Goal: Transaction & Acquisition: Purchase product/service

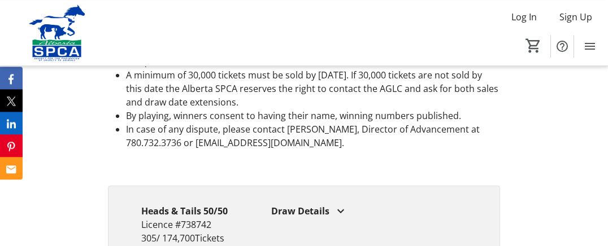
scroll to position [2586, 0]
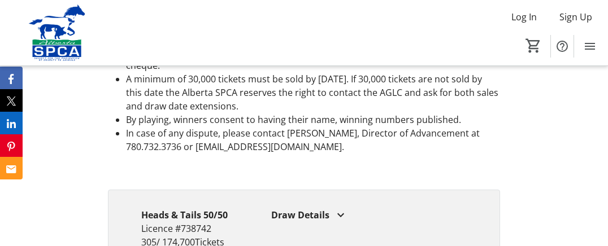
click at [317, 209] on div "Draw Details" at bounding box center [369, 216] width 196 height 14
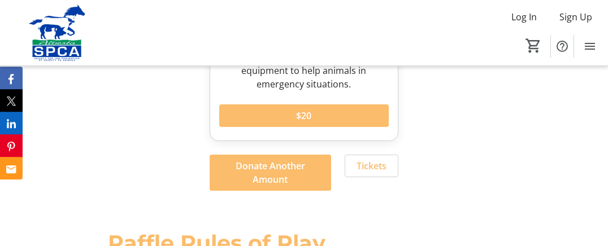
scroll to position [1810, 0]
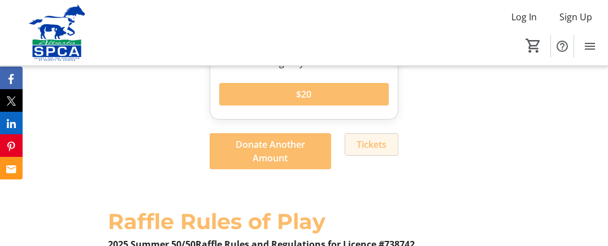
click at [377, 131] on span at bounding box center [371, 144] width 53 height 27
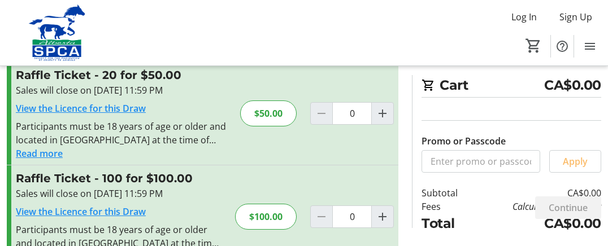
scroll to position [274, 0]
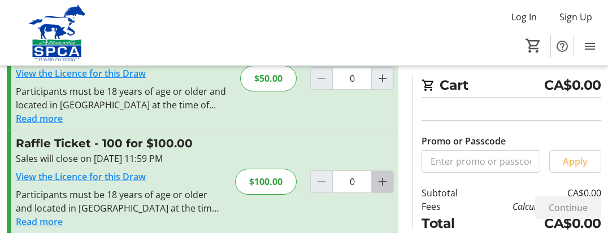
click at [382, 182] on mat-icon "Increment by one" at bounding box center [383, 182] width 14 height 14
type input "1"
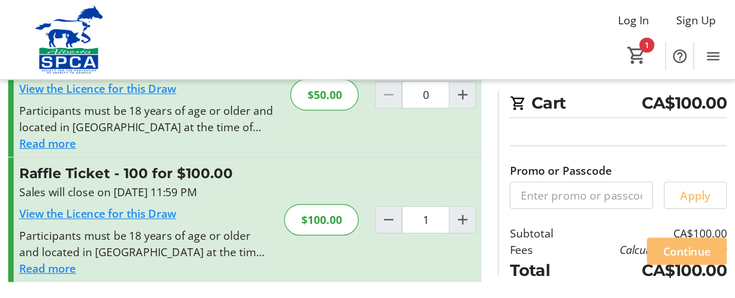
scroll to position [223, 0]
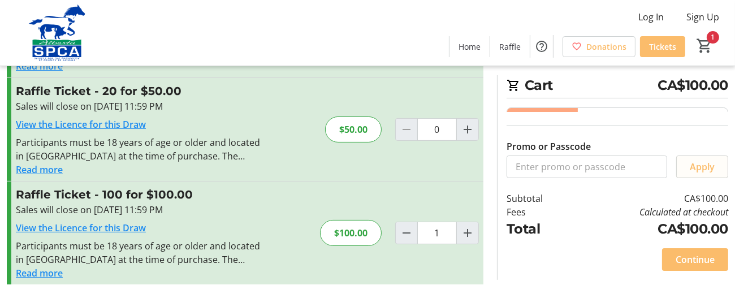
click at [617, 180] on span at bounding box center [702, 166] width 51 height 27
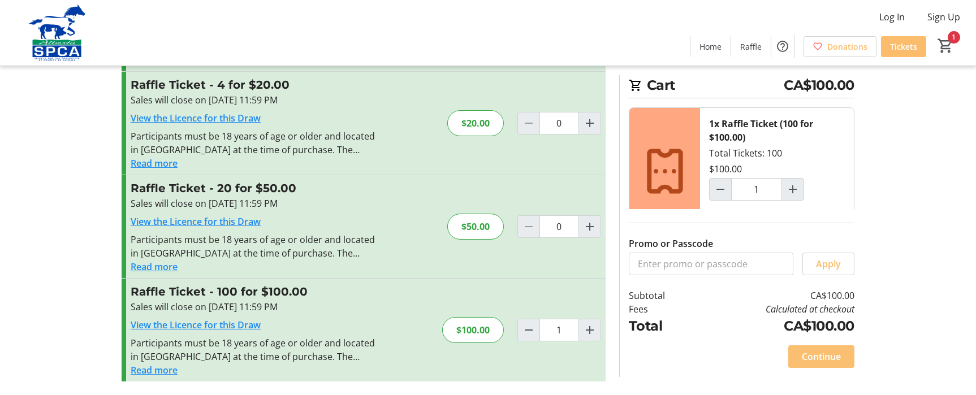
click at [617, 246] on span at bounding box center [821, 356] width 66 height 27
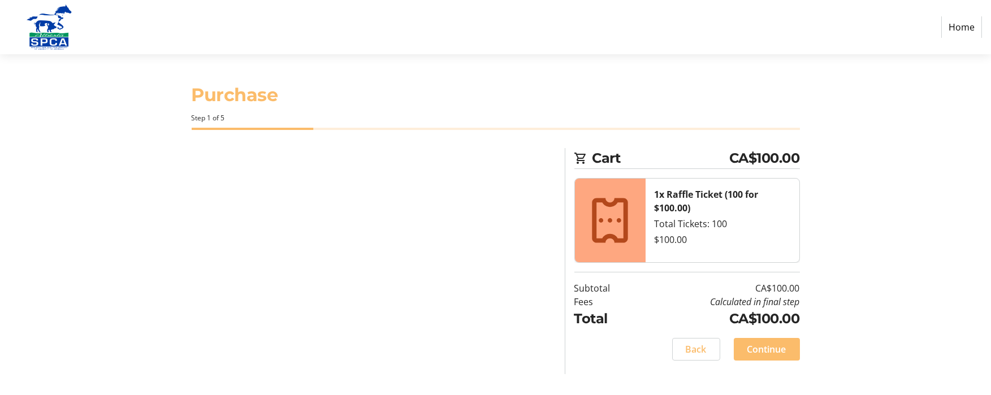
select select "CA"
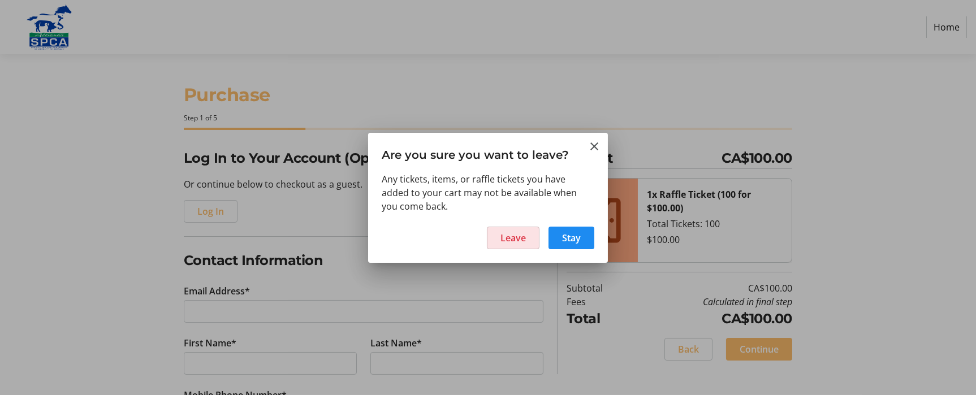
click at [530, 243] on span at bounding box center [512, 237] width 51 height 27
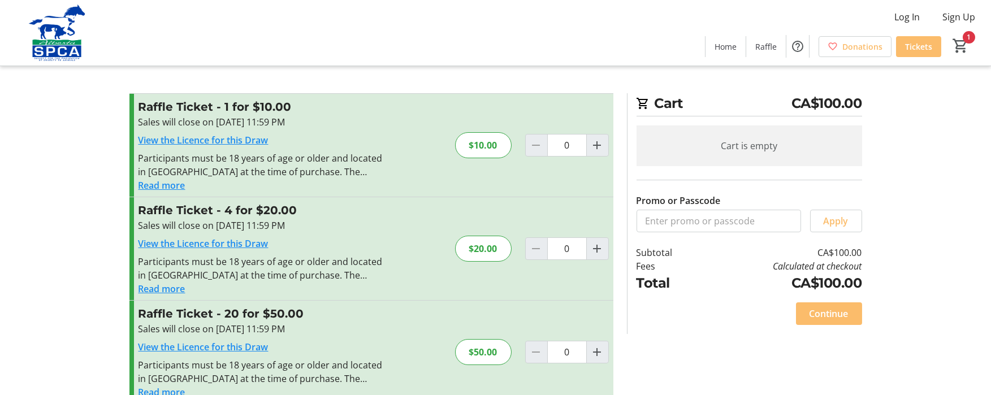
type input "1"
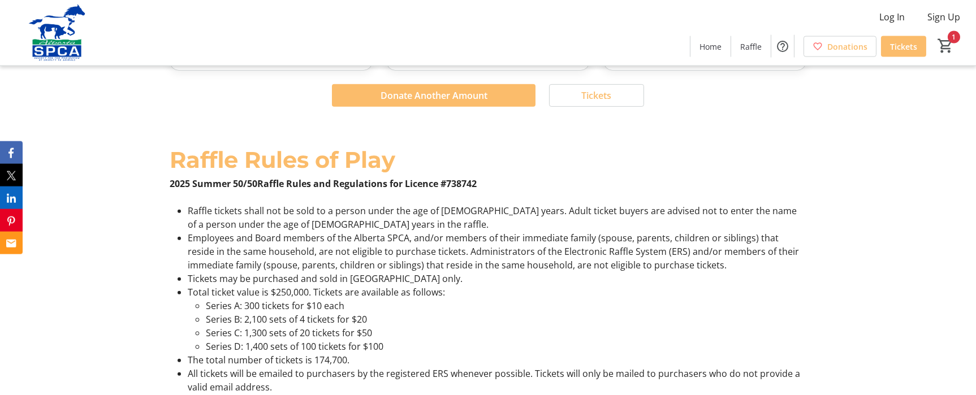
type input "1"
